Goal: Transaction & Acquisition: Book appointment/travel/reservation

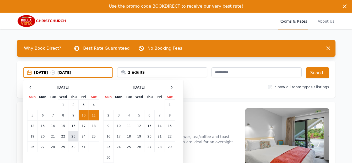
click at [73, 135] on td "23" at bounding box center [73, 136] width 10 height 10
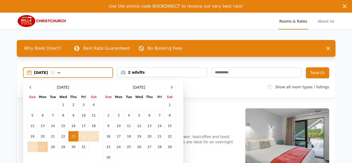
click at [43, 146] on td "27" at bounding box center [43, 146] width 10 height 10
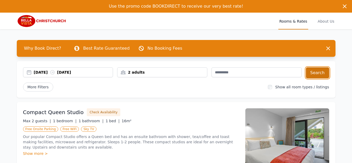
click at [314, 70] on button "Search" at bounding box center [317, 72] width 23 height 11
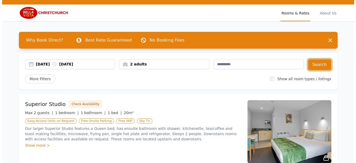
scroll to position [22, 0]
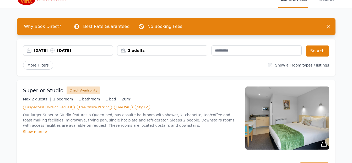
click at [77, 88] on button "Check Availability" at bounding box center [84, 90] width 34 height 8
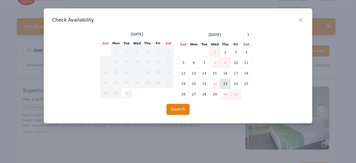
click at [227, 82] on td "23" at bounding box center [225, 83] width 10 height 10
click at [193, 94] on td "27" at bounding box center [194, 94] width 10 height 10
click at [289, 61] on div "[DATE] Sun Mon Tue Wed Thu Fri Sat 1 2 3 4 5 6 7 8 9 10 11 12 13 14 15 16 17 18…" at bounding box center [178, 65] width 252 height 68
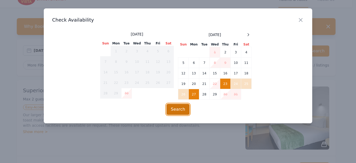
click at [175, 105] on button "Search" at bounding box center [178, 109] width 23 height 11
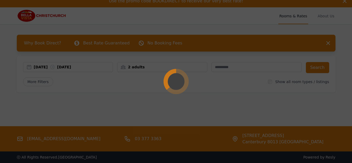
scroll to position [0, 0]
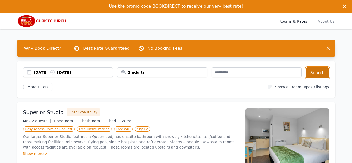
click at [317, 70] on button "Search" at bounding box center [317, 72] width 23 height 11
click at [321, 21] on span "About Us" at bounding box center [326, 21] width 19 height 17
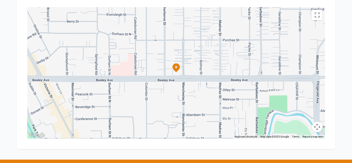
scroll to position [573, 0]
